Goal: Transaction & Acquisition: Purchase product/service

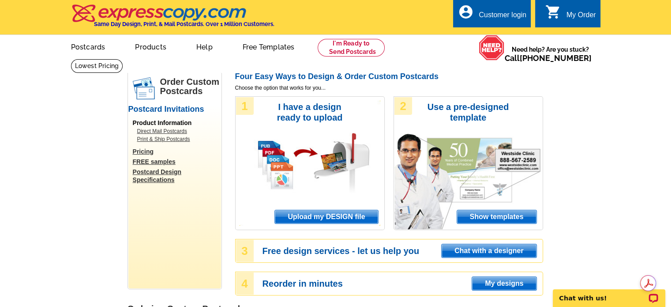
click at [322, 216] on span "Upload my DESIGN file" at bounding box center [326, 216] width 103 height 13
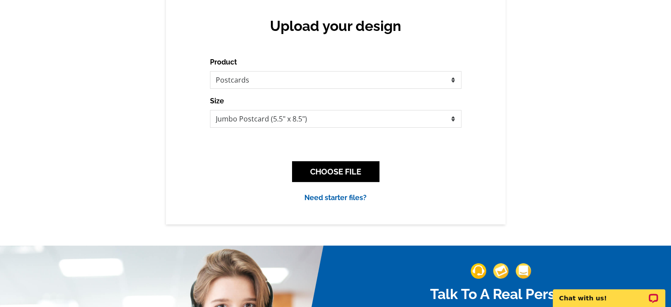
scroll to position [88, 0]
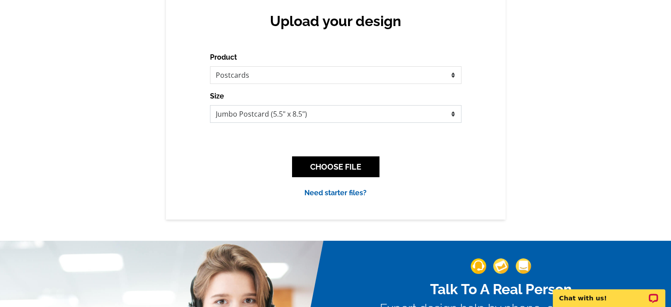
click at [448, 118] on select "Jumbo Postcard (5.5" x 8.5") Regular Postcard (4.25" x 5.6") Panoramic Postcard…" at bounding box center [335, 114] width 251 height 18
select select "1"
click at [210, 105] on select "Jumbo Postcard (5.5" x 8.5") Regular Postcard (4.25" x 5.6") Panoramic Postcard…" at bounding box center [335, 114] width 251 height 18
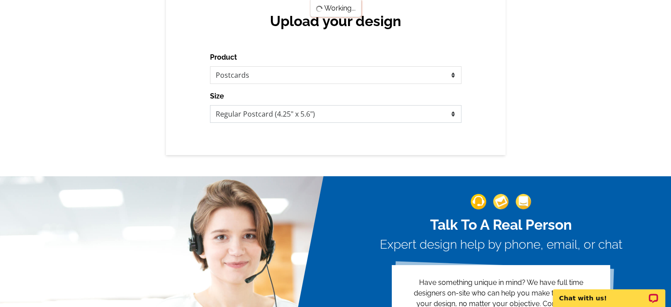
scroll to position [0, 0]
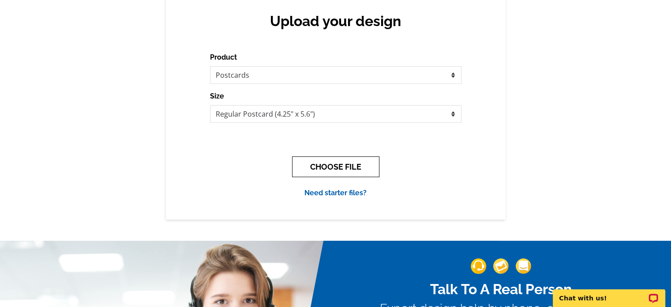
click at [326, 166] on button "CHOOSE FILE" at bounding box center [335, 166] width 87 height 21
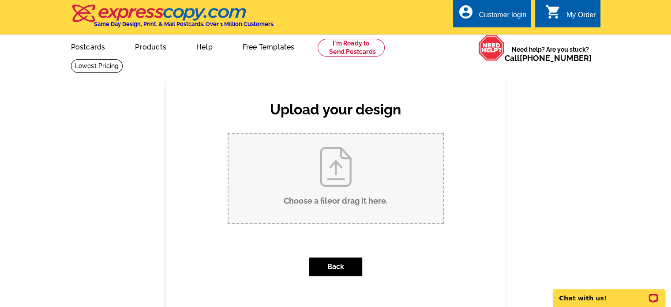
click at [324, 170] on input "Choose a file or drag it here ." at bounding box center [335, 178] width 214 height 89
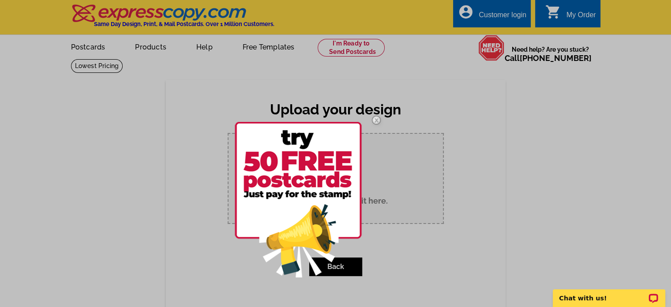
type input "C:\fakepath\Sold in your neighborhood in August 2025.pdf"
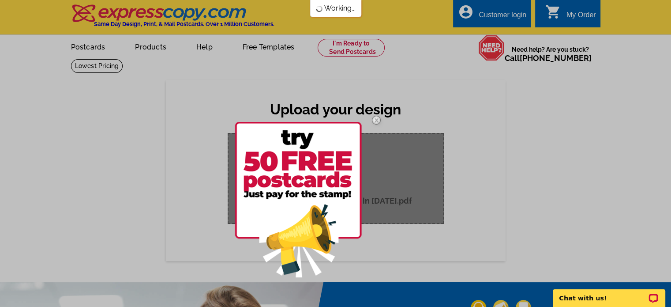
click at [374, 118] on img at bounding box center [376, 120] width 26 height 26
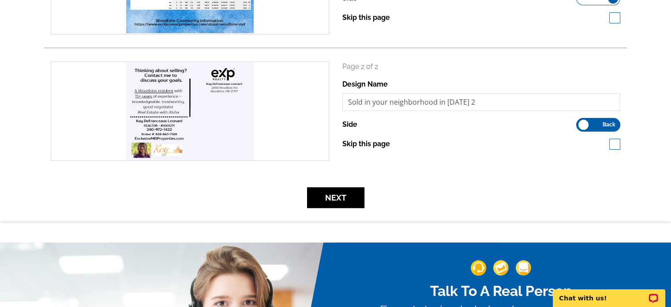
scroll to position [221, 0]
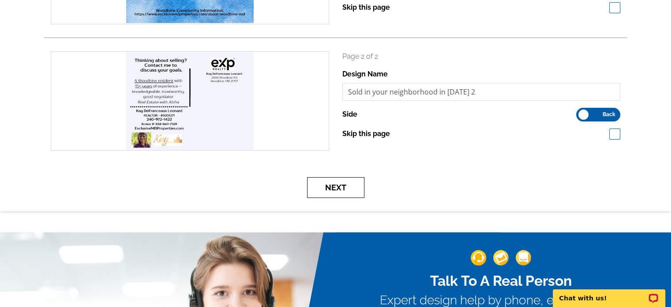
click at [352, 187] on button "Next" at bounding box center [335, 187] width 57 height 21
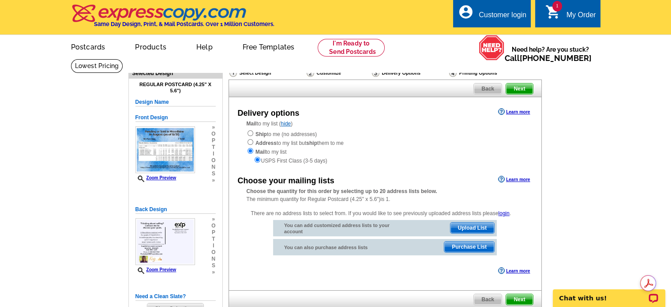
scroll to position [44, 0]
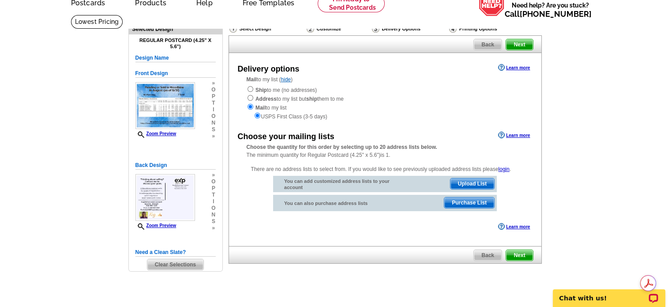
click at [506, 169] on link "login" at bounding box center [503, 169] width 11 height 6
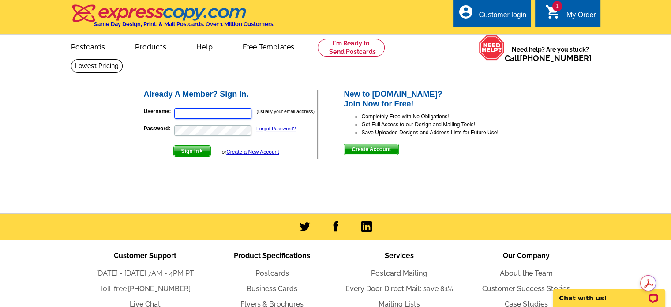
type input "[PERSON_NAME][EMAIL_ADDRESS][DOMAIN_NAME]"
